Goal: Navigation & Orientation: Find specific page/section

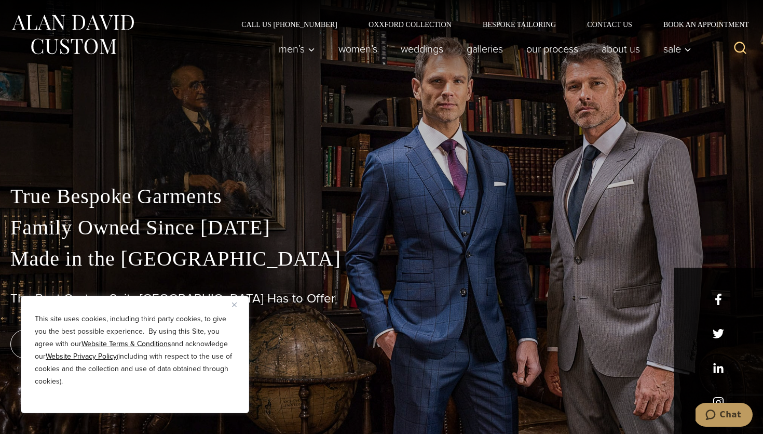
click at [237, 307] on button "Close" at bounding box center [238, 304] width 12 height 12
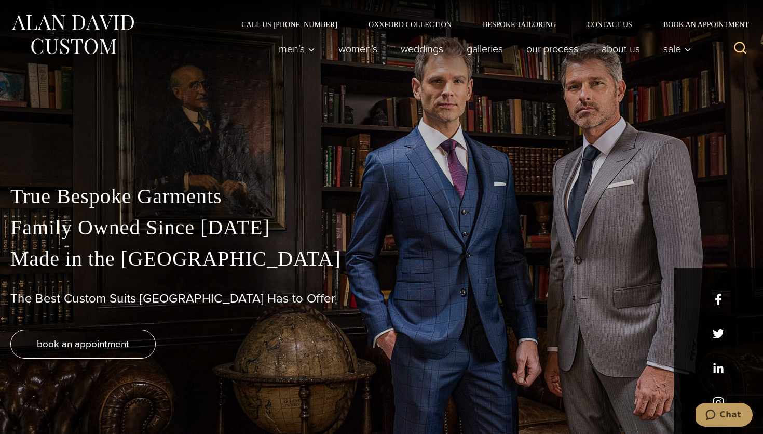
click at [423, 24] on link "Oxxford Collection" at bounding box center [410, 24] width 114 height 7
